Goal: Navigation & Orientation: Find specific page/section

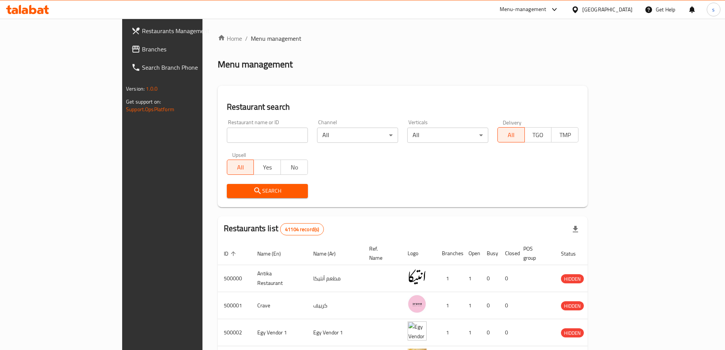
click at [622, 12] on div "[GEOGRAPHIC_DATA]" at bounding box center [608, 9] width 50 height 8
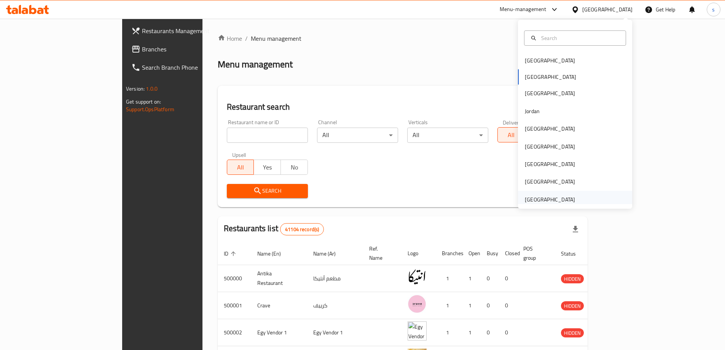
click at [556, 200] on div "[GEOGRAPHIC_DATA]" at bounding box center [550, 199] width 50 height 8
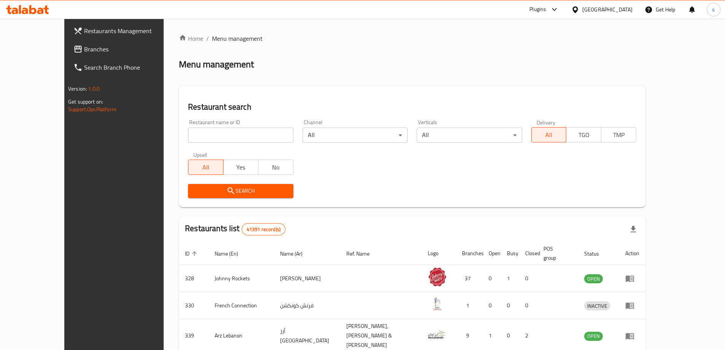
click at [448, 45] on div "Home / Menu management Menu management Restaurant search Restaurant name or ID …" at bounding box center [412, 295] width 467 height 522
click at [278, 80] on div "Home / Menu management Menu management Restaurant search Restaurant name or ID …" at bounding box center [412, 295] width 467 height 522
click at [360, 195] on div "Search" at bounding box center [413, 190] width 458 height 23
